Goal: Transaction & Acquisition: Purchase product/service

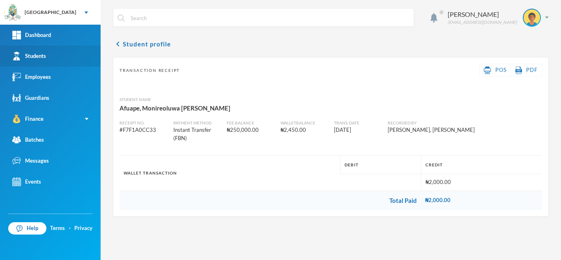
drag, startPoint x: 0, startPoint y: 0, endPoint x: 50, endPoint y: 57, distance: 76.0
click at [50, 57] on link "Students" at bounding box center [50, 56] width 101 height 21
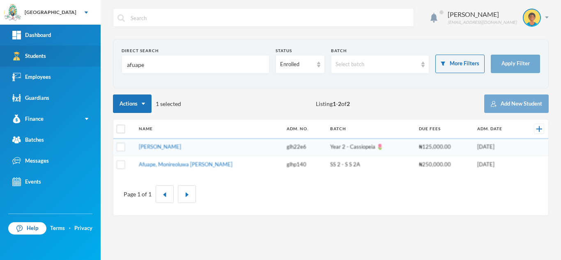
drag, startPoint x: 156, startPoint y: 66, endPoint x: 59, endPoint y: 55, distance: 97.2
click at [59, 55] on div "Greenland Hall Your Bluebic Account Greenland Hall Add a New School Dashboard S…" at bounding box center [280, 130] width 561 height 260
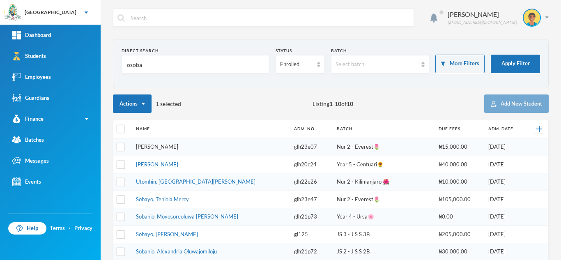
type input "osoba"
click at [178, 163] on link "[PERSON_NAME]" at bounding box center [157, 164] width 42 height 7
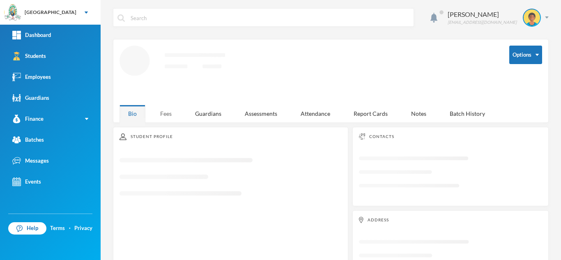
click at [165, 107] on div "Fees" at bounding box center [166, 114] width 29 height 18
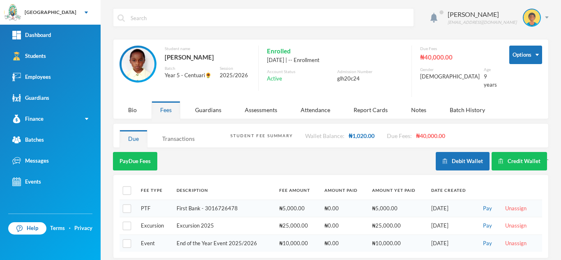
click at [176, 135] on div "Transactions" at bounding box center [179, 139] width 50 height 18
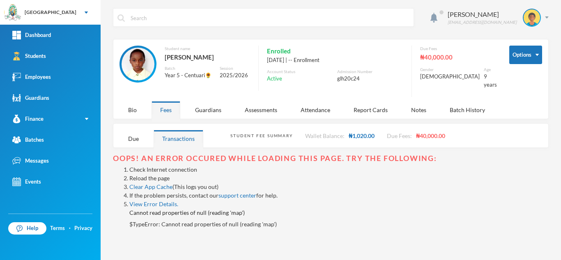
click at [155, 175] on link "Reload the page" at bounding box center [149, 178] width 40 height 7
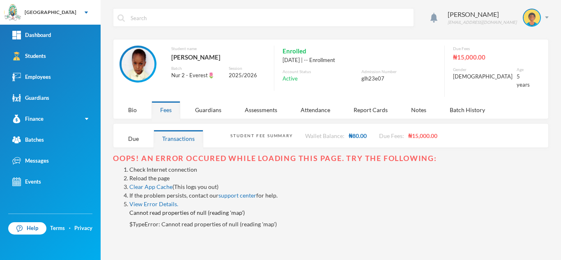
click at [153, 175] on link "Reload the page" at bounding box center [149, 178] width 40 height 7
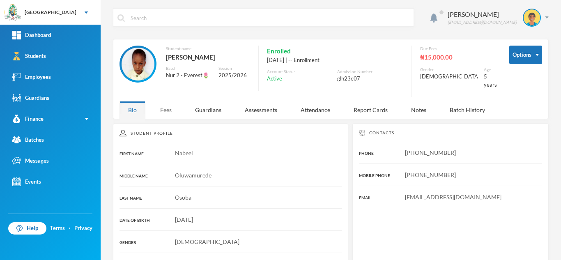
click at [162, 102] on div "Fees" at bounding box center [166, 110] width 29 height 18
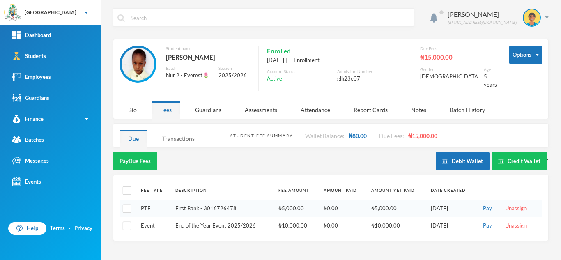
click at [180, 132] on div "Transactions" at bounding box center [179, 139] width 50 height 18
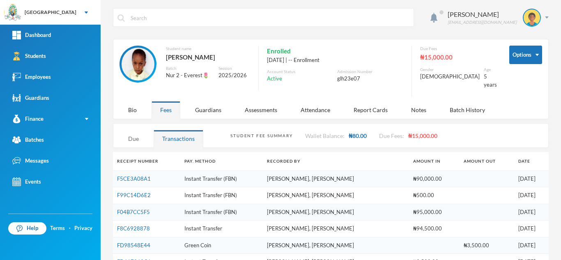
click at [139, 130] on div "Due" at bounding box center [134, 139] width 28 height 18
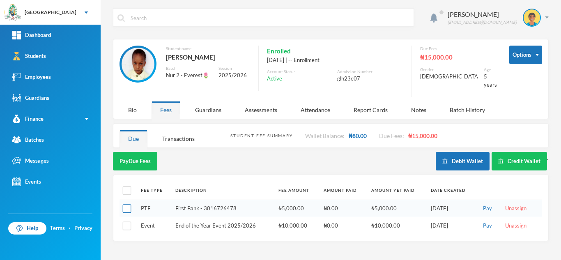
click at [129, 205] on input "checkbox" at bounding box center [127, 209] width 9 height 9
checkbox input "true"
click at [134, 154] on button "Pay Selected (1)" at bounding box center [138, 161] width 51 height 18
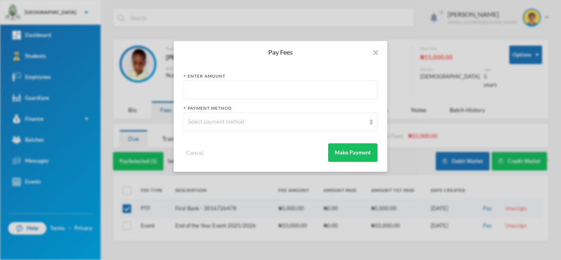
click at [218, 93] on input "text" at bounding box center [280, 90] width 185 height 18
type input "6"
type input "5000"
click at [214, 120] on div "Select payment method" at bounding box center [277, 122] width 178 height 8
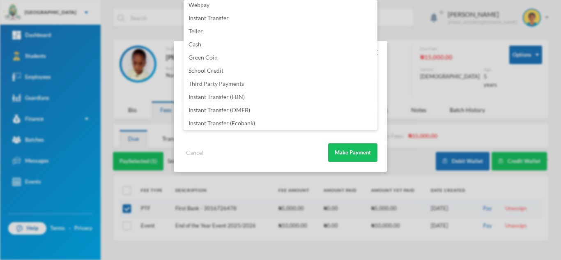
scroll to position [97, 0]
click at [256, 83] on li "Instant Transfer (FBN)" at bounding box center [281, 82] width 194 height 13
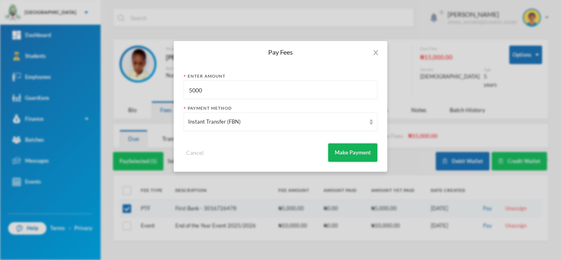
click at [334, 150] on button "Make Payment" at bounding box center [352, 152] width 49 height 18
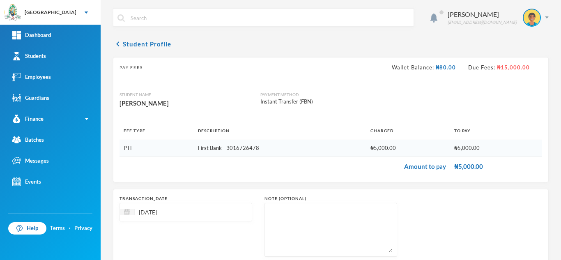
scroll to position [53, 0]
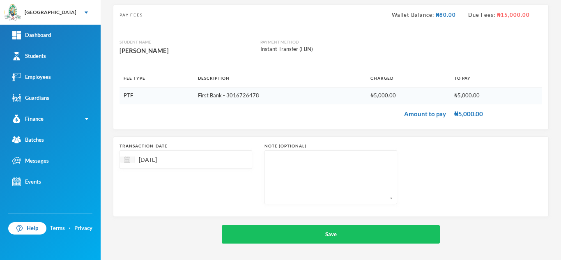
click at [127, 159] on img at bounding box center [127, 160] width 6 height 6
click at [159, 235] on div "16" at bounding box center [158, 235] width 12 height 13
type input "16/09/2025"
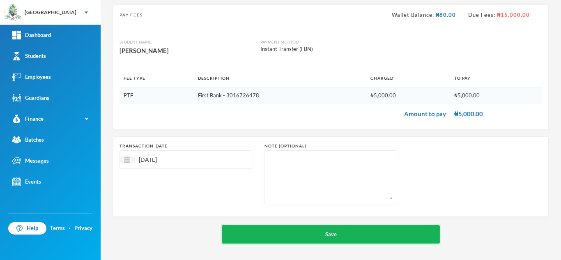
click at [290, 234] on button "Save" at bounding box center [331, 234] width 218 height 18
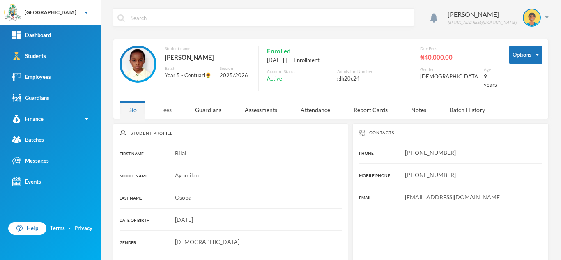
click at [168, 113] on div "Fees" at bounding box center [166, 110] width 29 height 18
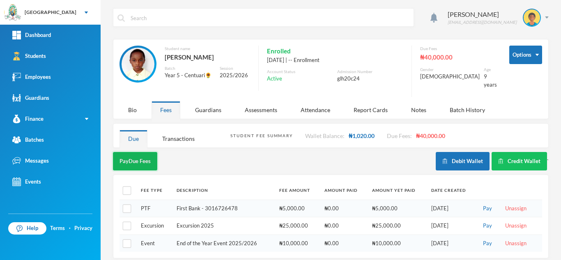
click at [131, 157] on button "Pay Due Fees" at bounding box center [135, 161] width 44 height 18
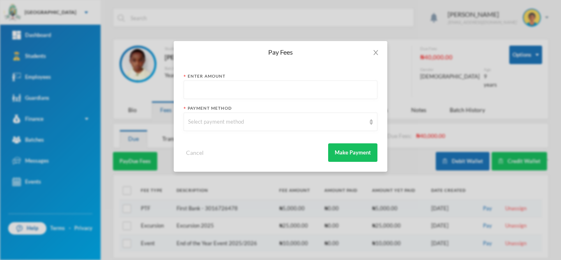
click at [214, 85] on input "text" at bounding box center [280, 90] width 185 height 18
type input "6"
type input "5000"
click at [213, 121] on div "Select payment method" at bounding box center [277, 122] width 178 height 8
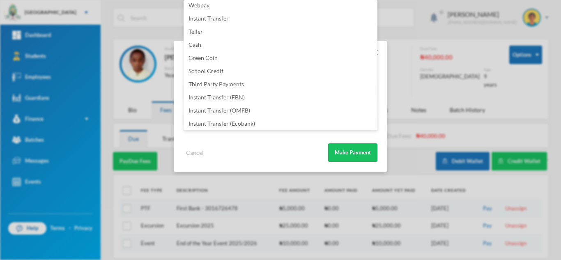
scroll to position [97, 0]
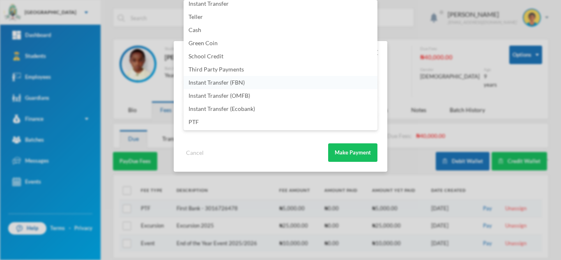
click at [261, 84] on li "Instant Transfer (FBN)" at bounding box center [281, 82] width 194 height 13
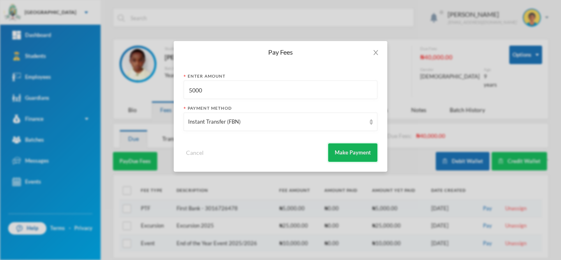
click at [340, 147] on button "Make Payment" at bounding box center [352, 152] width 49 height 18
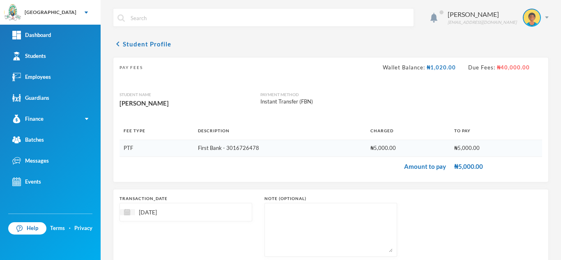
scroll to position [53, 0]
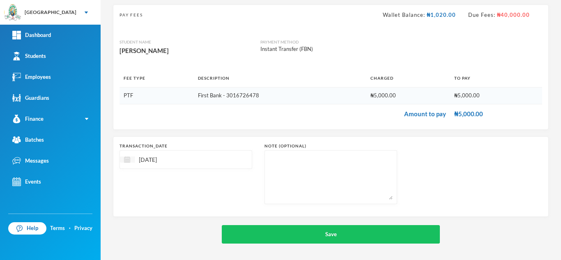
click at [125, 158] on img at bounding box center [127, 160] width 6 height 6
click at [159, 238] on div "16" at bounding box center [158, 235] width 12 height 13
type input "16/09/2025"
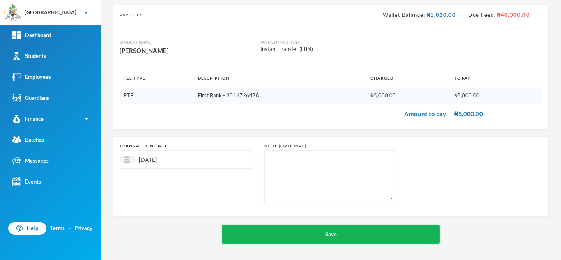
click at [266, 237] on button "Save" at bounding box center [331, 234] width 218 height 18
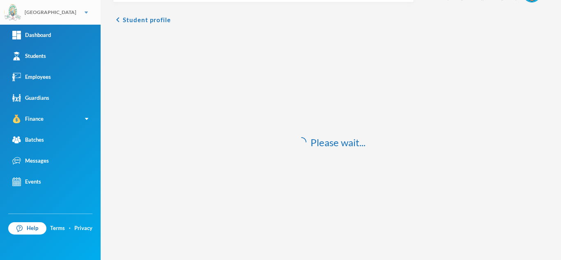
scroll to position [24, 0]
